Goal: Check status: Check status

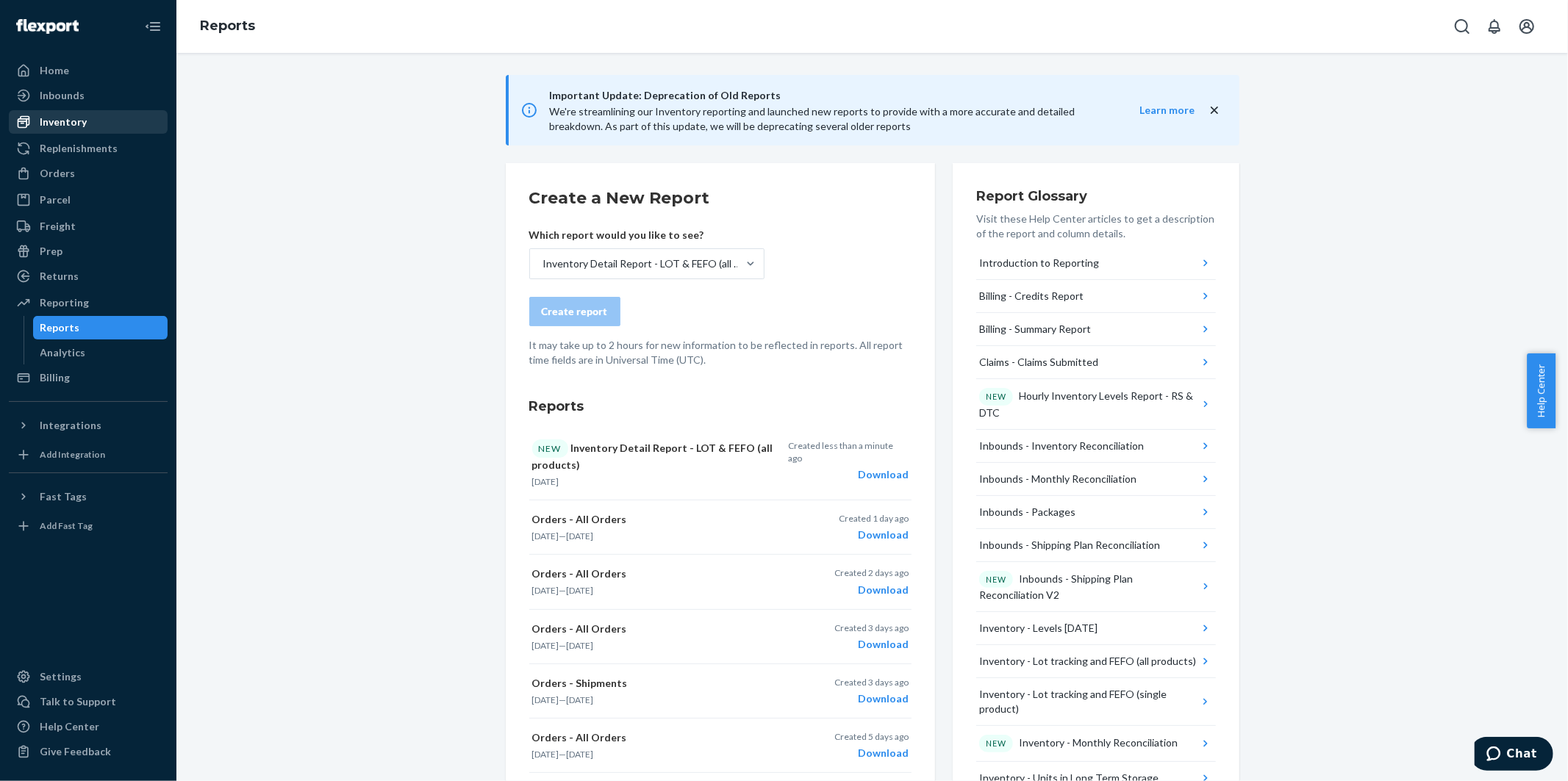
scroll to position [82, 0]
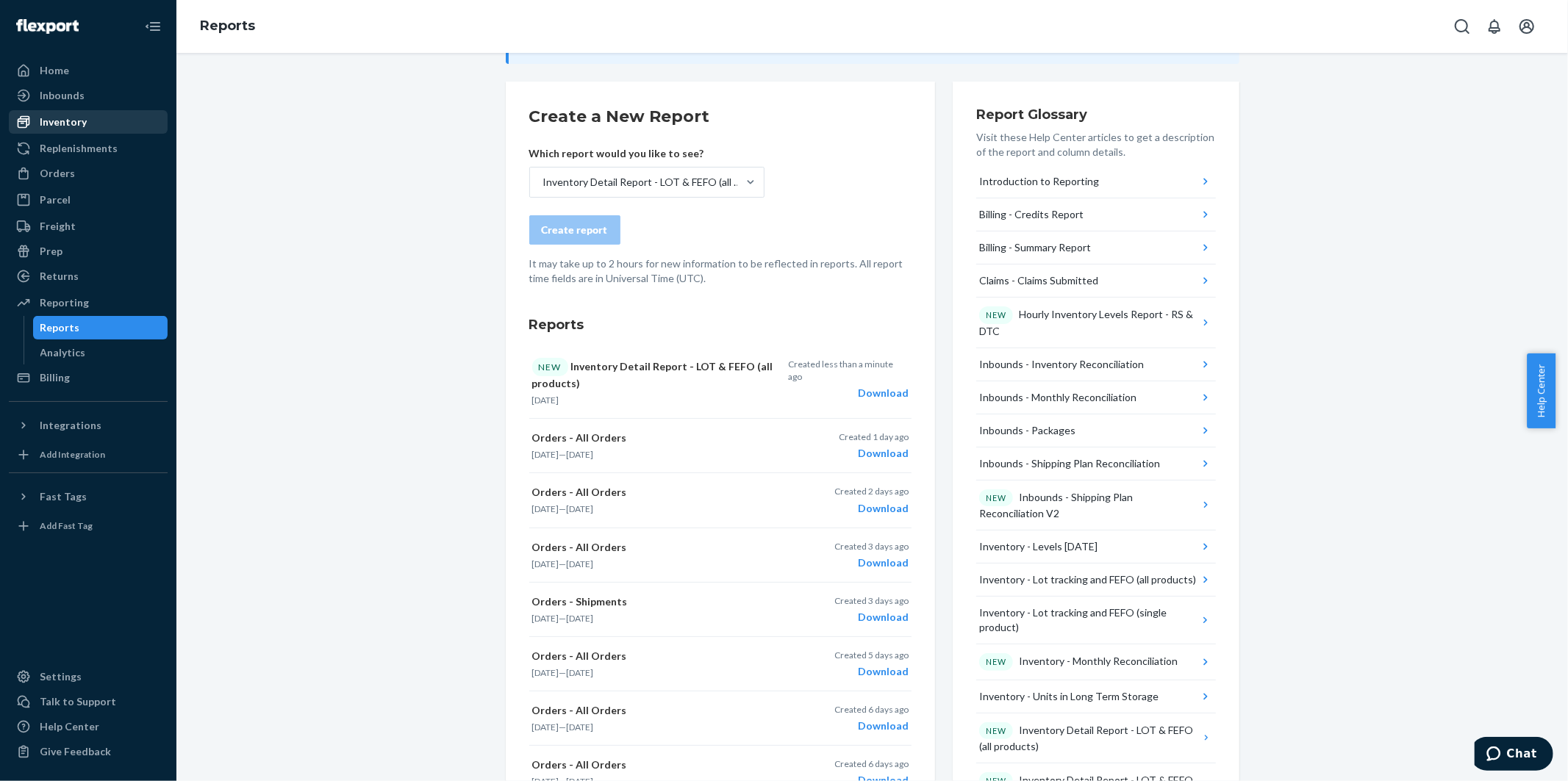
click at [51, 122] on div "Inventory" at bounding box center [64, 121] width 47 height 14
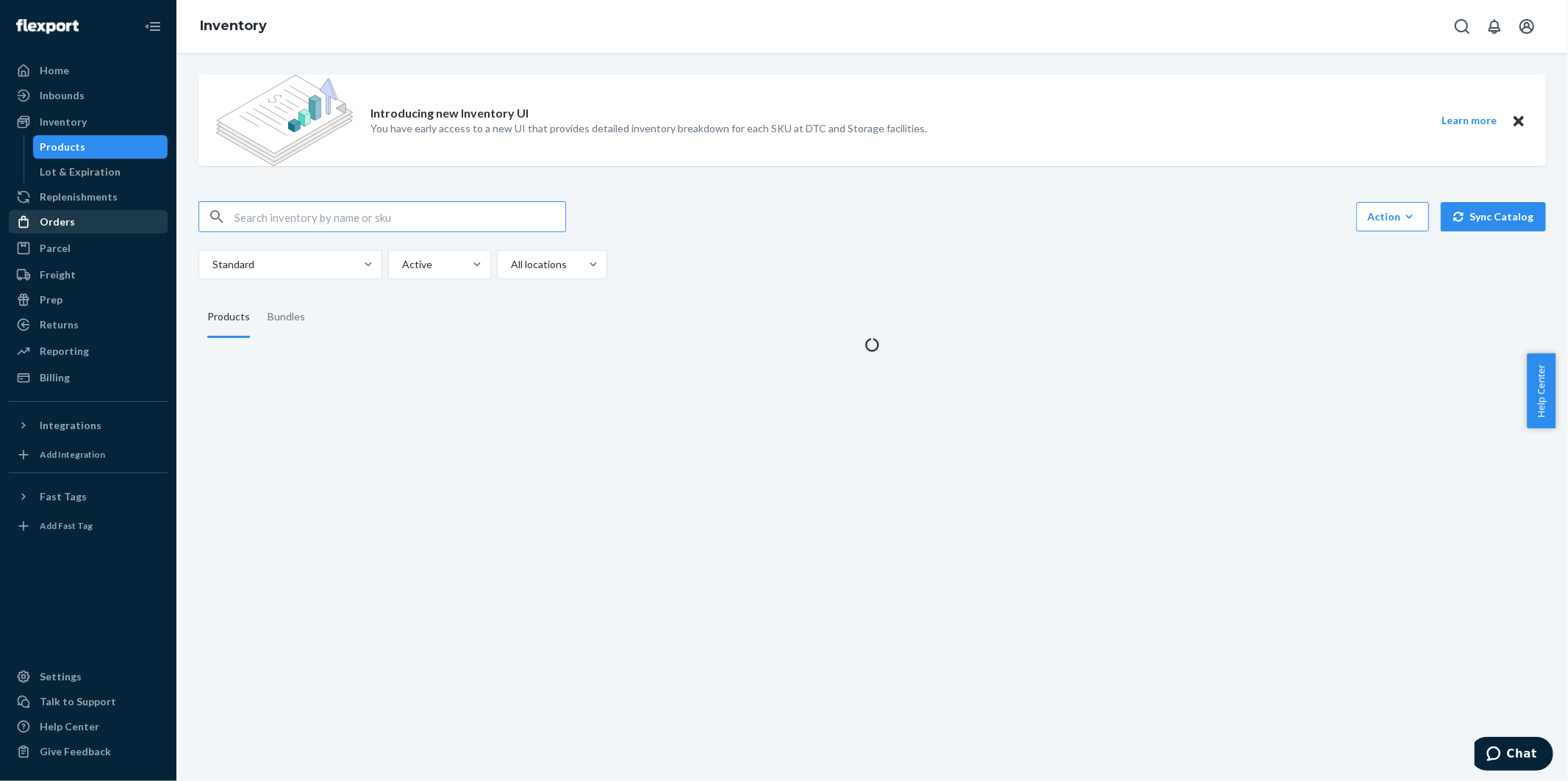
click at [70, 214] on div "Orders" at bounding box center [57, 221] width 35 height 14
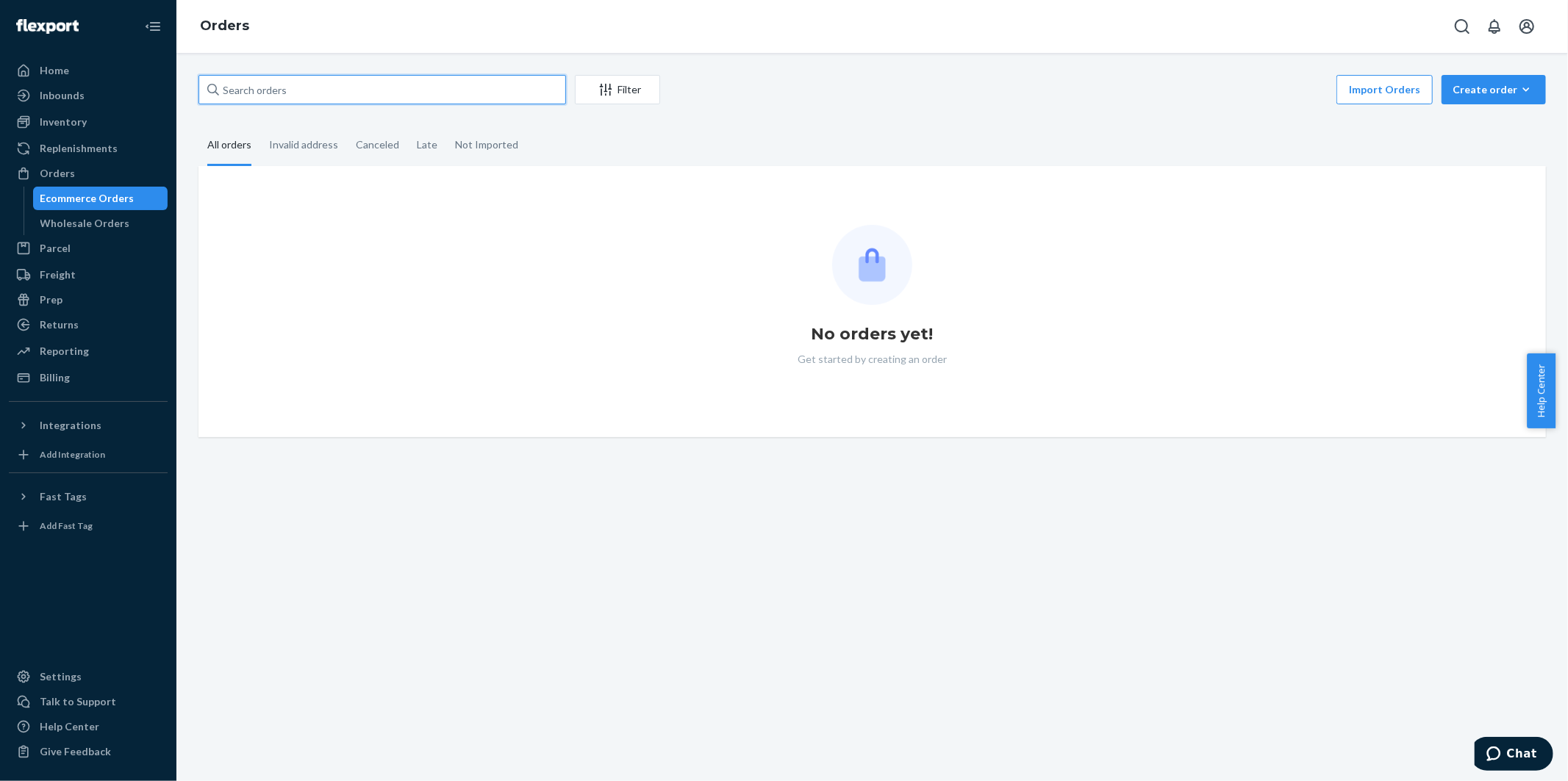
click at [320, 90] on input "text" at bounding box center [382, 89] width 367 height 29
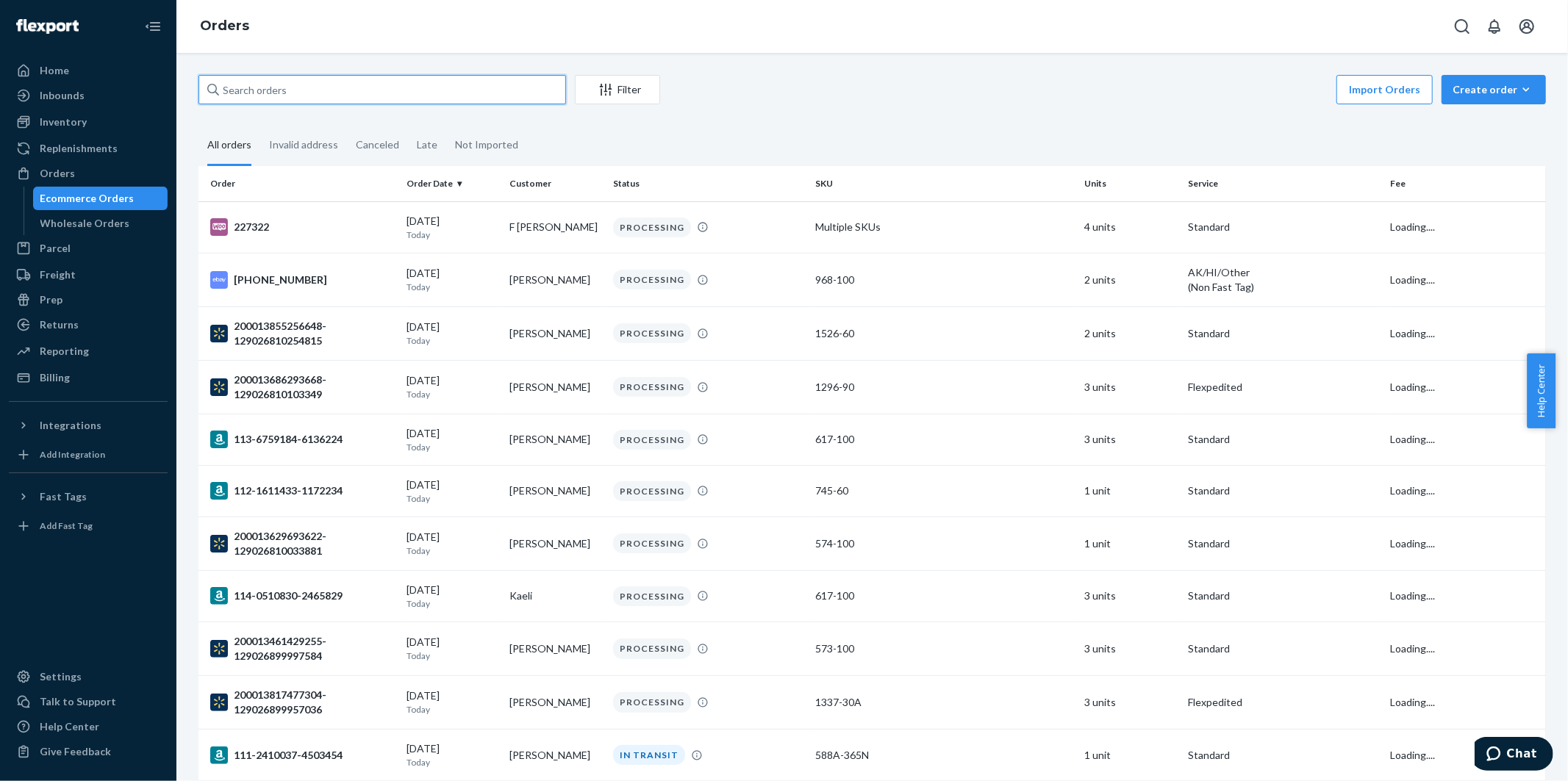
paste input "200013592963833"
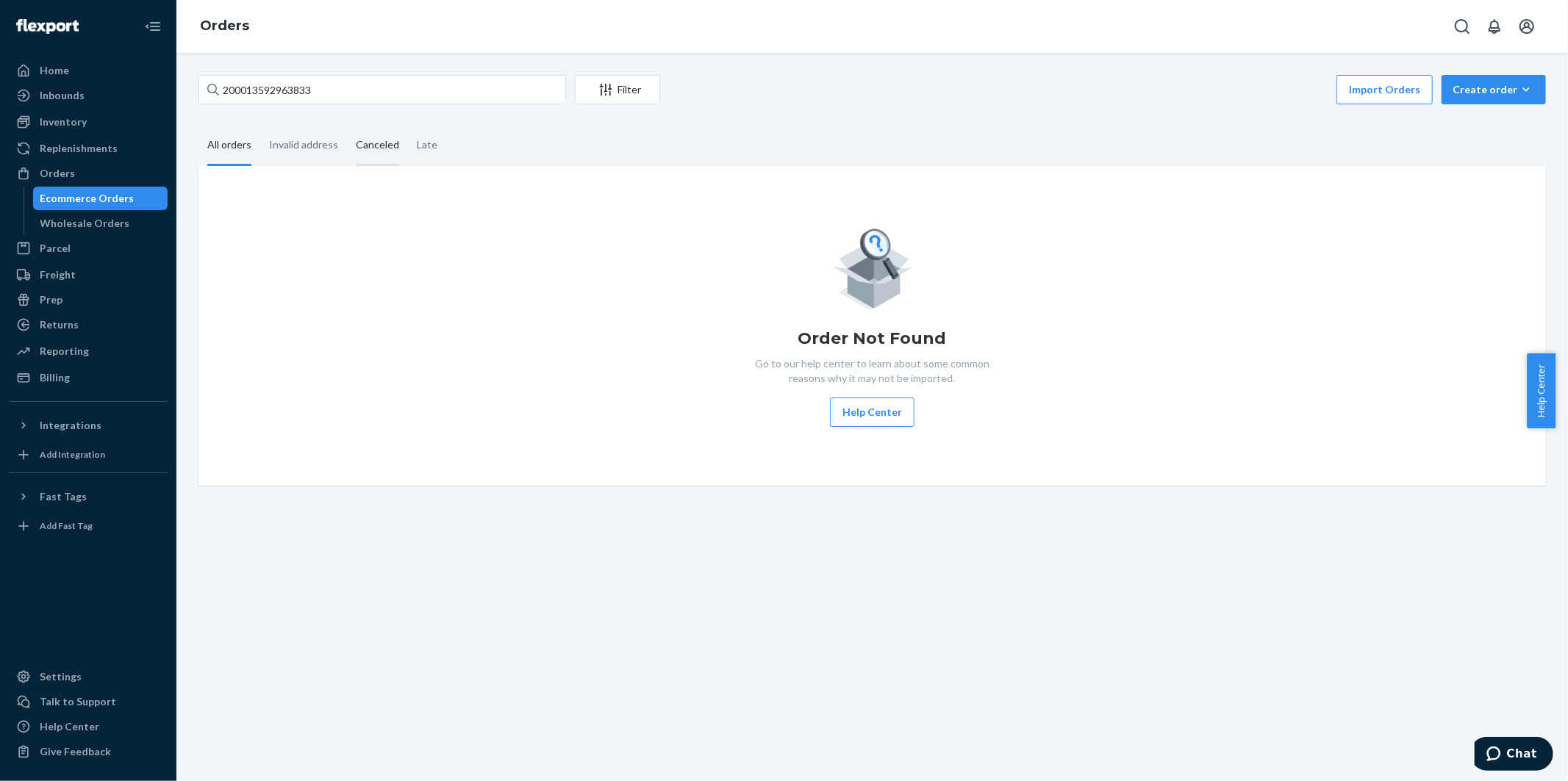
click at [388, 145] on div "Canceled" at bounding box center [378, 145] width 44 height 41
click at [347, 125] on input "Canceled" at bounding box center [347, 125] width 0 height 0
drag, startPoint x: 333, startPoint y: 86, endPoint x: 188, endPoint y: 84, distance: 145.0
click at [188, 84] on div "200013592963833 Filter 1 Import Orders Create order Ecommerce order Removal ord…" at bounding box center [872, 280] width 1370 height 411
paste input "129026797676012"
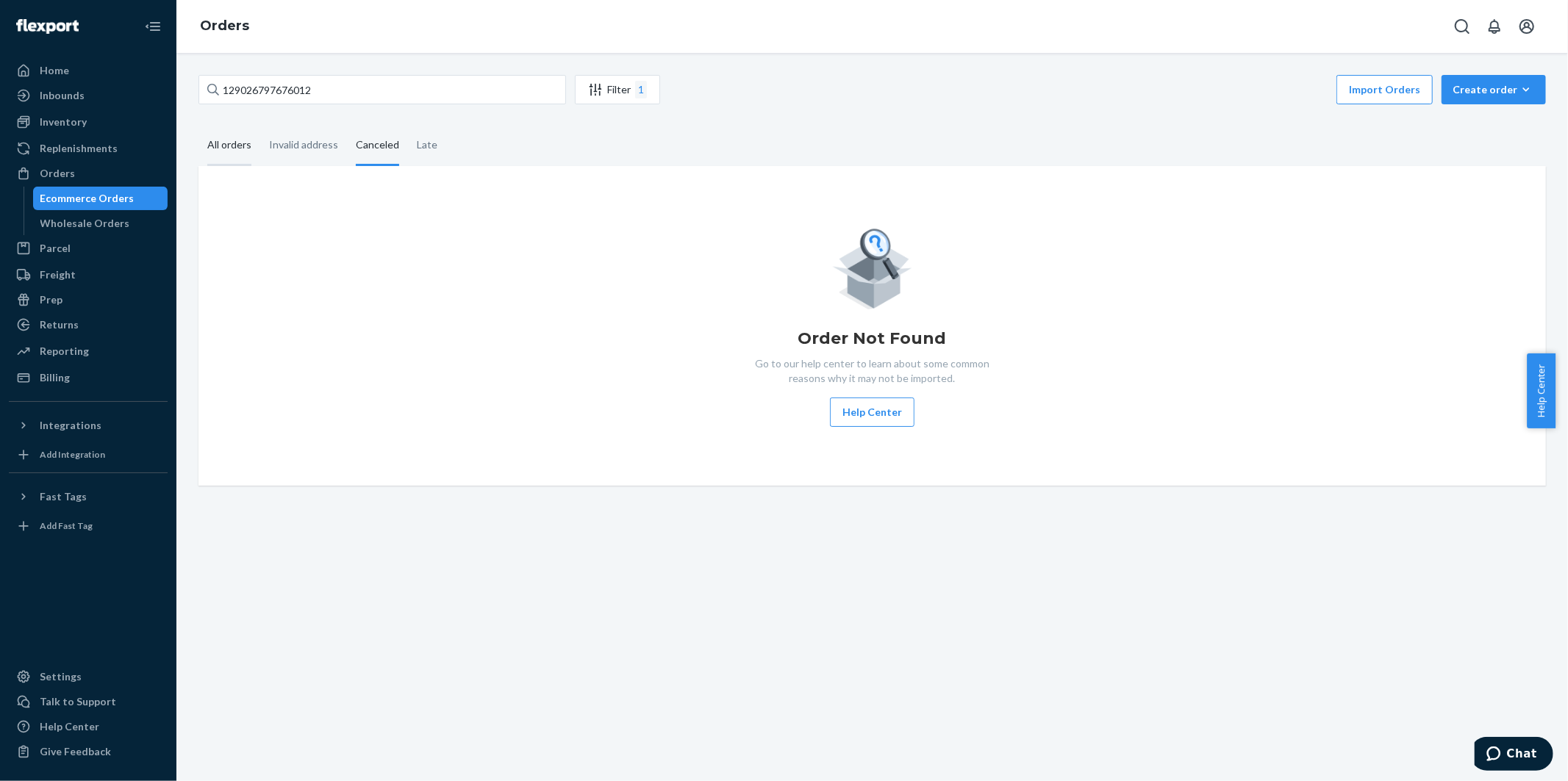
click at [243, 145] on div "All orders" at bounding box center [229, 145] width 44 height 41
click at [198, 125] on input "All orders" at bounding box center [198, 125] width 0 height 0
click at [355, 86] on input "129026797676012" at bounding box center [382, 89] width 367 height 29
click at [66, 177] on div "Orders" at bounding box center [57, 173] width 35 height 14
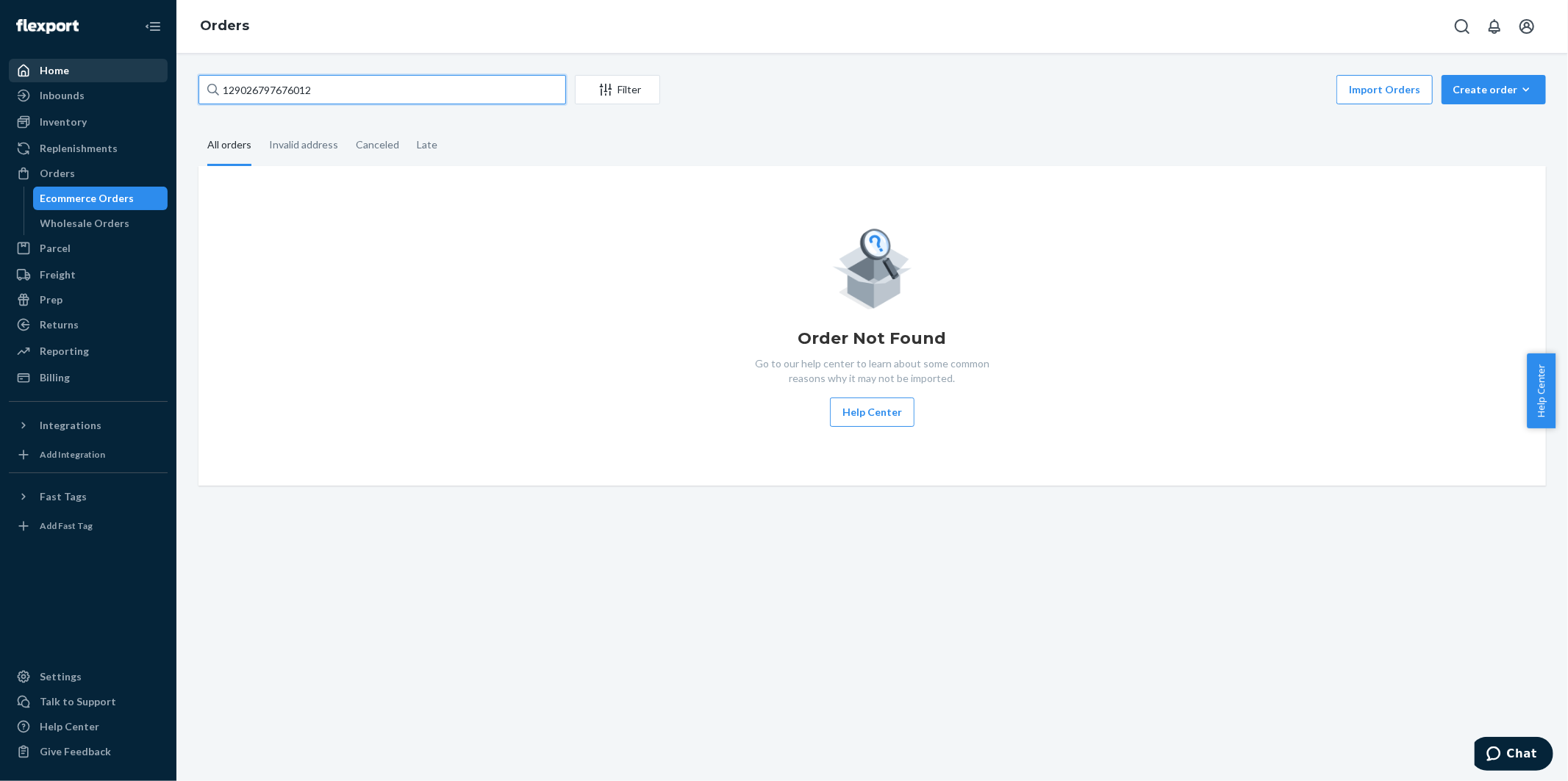
drag, startPoint x: 343, startPoint y: 86, endPoint x: 167, endPoint y: 81, distance: 176.1
click at [167, 81] on div "Home Inbounds Shipping Plans Problems Inventory Products Lot & Expiration Reple…" at bounding box center [784, 390] width 1568 height 781
paste input "200013592963833"
type input "200013592963833"
